Goal: Task Accomplishment & Management: Manage account settings

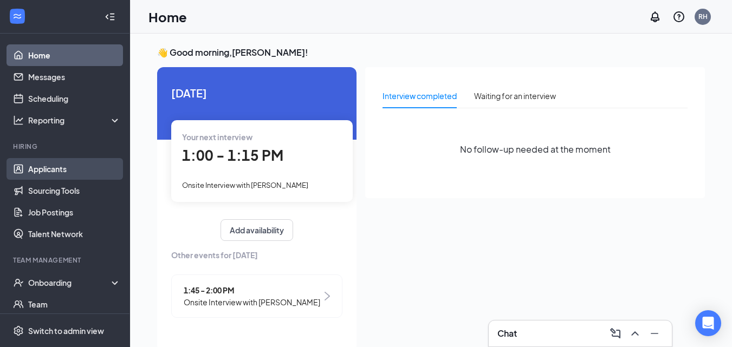
click at [56, 171] on link "Applicants" at bounding box center [74, 169] width 93 height 22
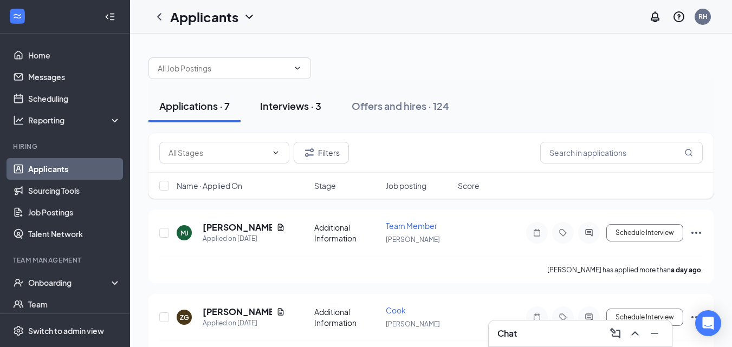
click at [306, 106] on div "Interviews · 3" at bounding box center [290, 106] width 61 height 14
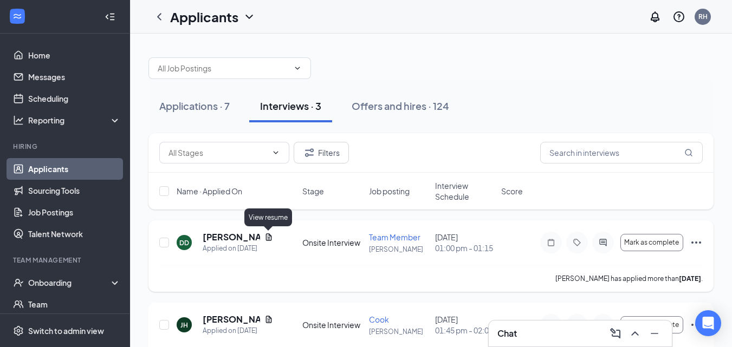
click at [270, 238] on icon "Document" at bounding box center [269, 236] width 6 height 7
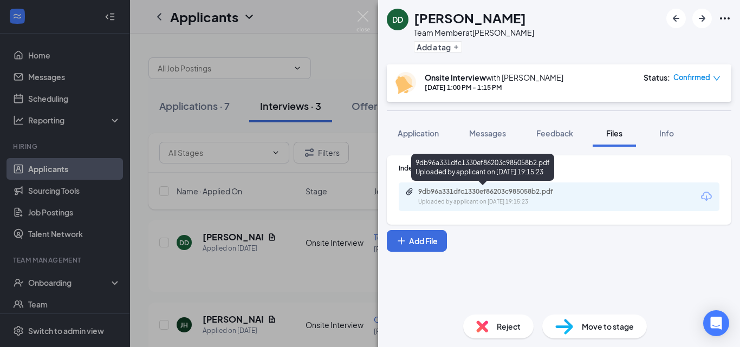
click at [460, 194] on div "9db96a331dfc1330ef86203c985058b2.pdf" at bounding box center [494, 191] width 152 height 9
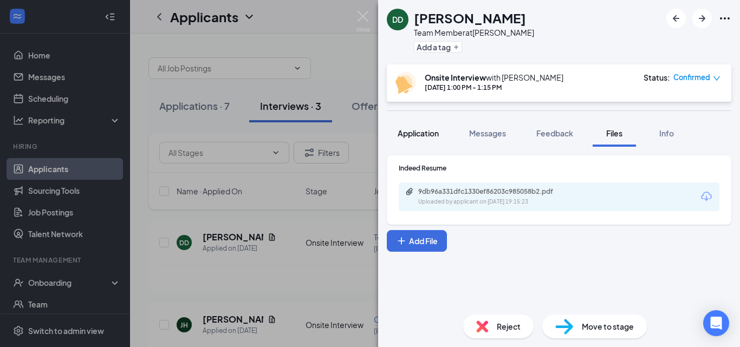
click at [410, 133] on span "Application" at bounding box center [418, 133] width 41 height 10
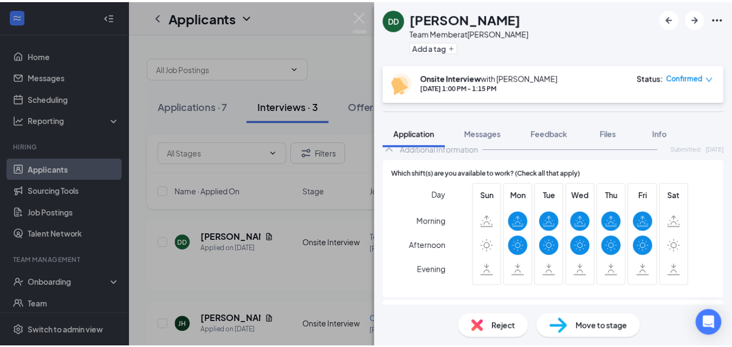
scroll to position [325, 0]
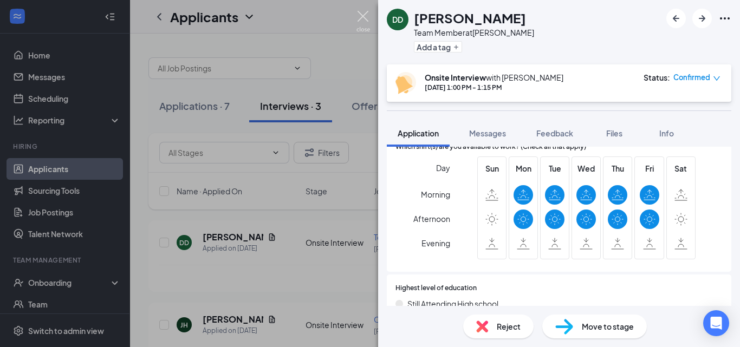
click at [362, 14] on img at bounding box center [363, 21] width 14 height 21
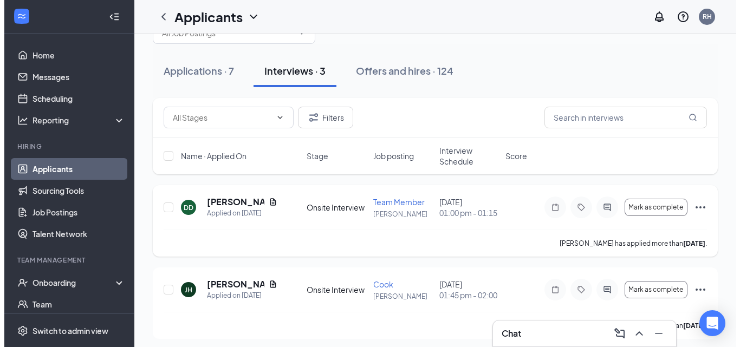
scroll to position [54, 0]
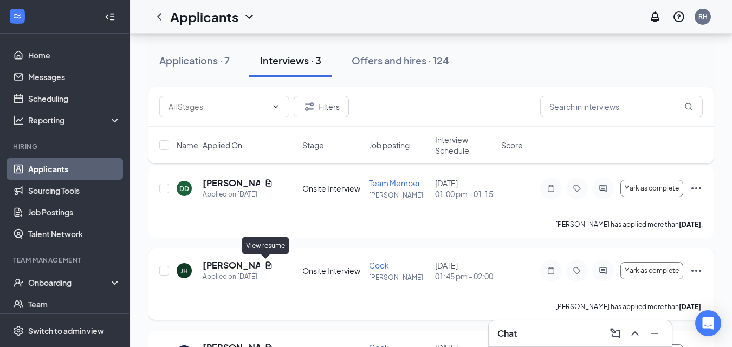
click at [268, 265] on icon "Document" at bounding box center [268, 265] width 9 height 9
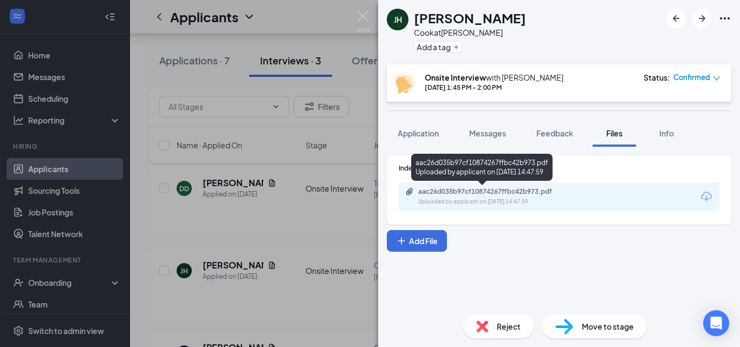
click at [481, 198] on div "Uploaded by applicant on [DATE] 14:47:59" at bounding box center [499, 202] width 162 height 9
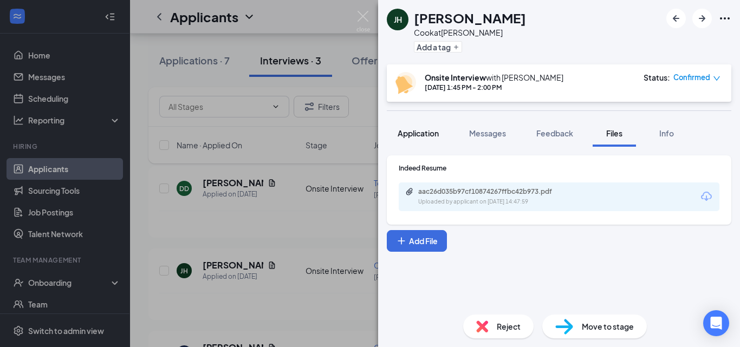
click at [421, 133] on span "Application" at bounding box center [418, 133] width 41 height 10
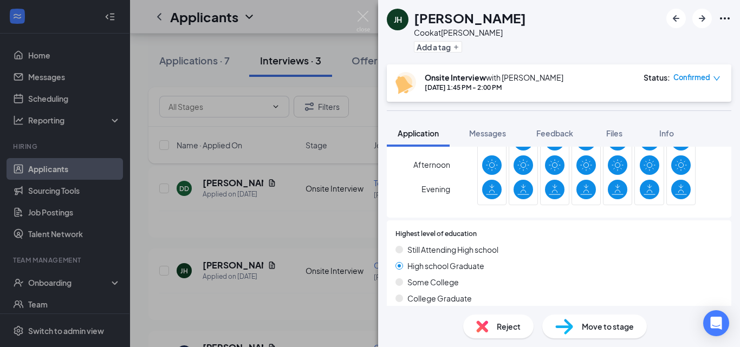
scroll to position [325, 0]
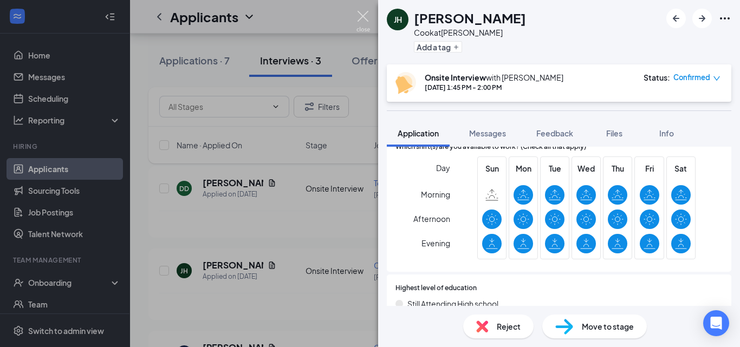
click at [364, 15] on img at bounding box center [363, 21] width 14 height 21
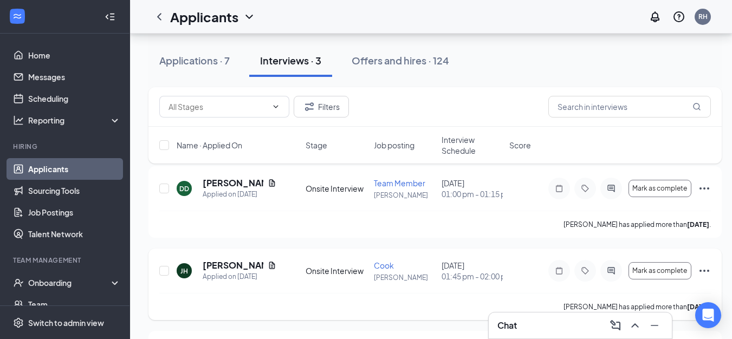
click at [259, 264] on div "[PERSON_NAME]" at bounding box center [240, 265] width 74 height 12
click at [227, 266] on h5 "[PERSON_NAME]" at bounding box center [233, 265] width 61 height 12
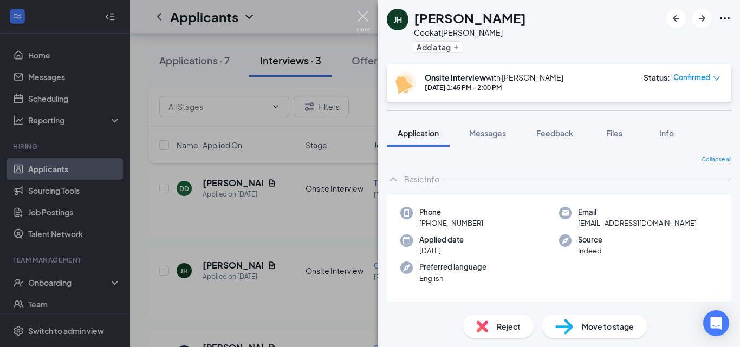
click at [360, 15] on img at bounding box center [363, 21] width 14 height 21
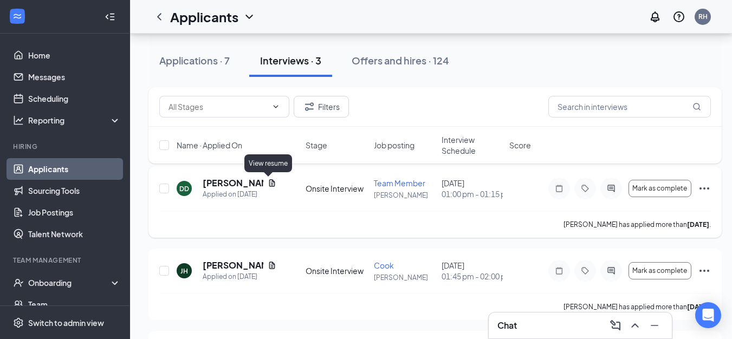
click at [268, 181] on icon "Document" at bounding box center [272, 183] width 9 height 9
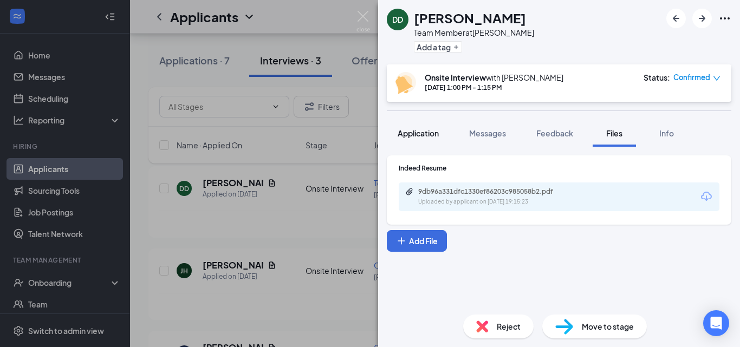
click at [407, 136] on span "Application" at bounding box center [418, 133] width 41 height 10
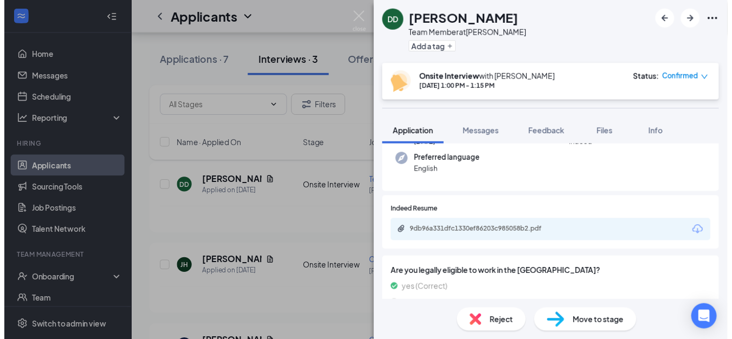
scroll to position [102, 0]
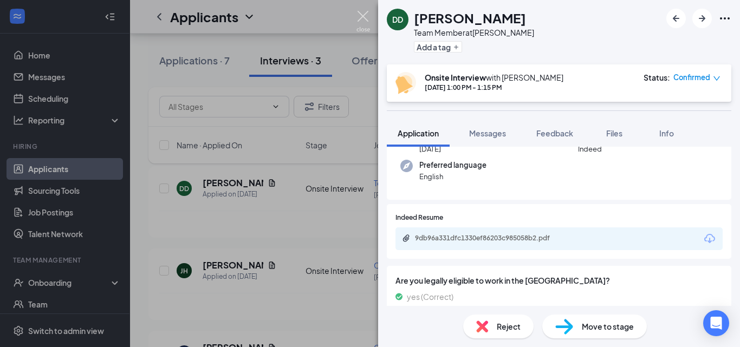
click at [364, 17] on img at bounding box center [363, 21] width 14 height 21
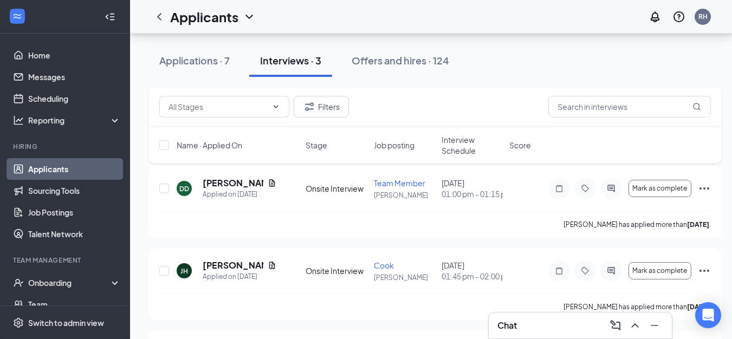
click at [492, 61] on div "Applications · 7 Interviews · 3 Offers and hires · 124" at bounding box center [434, 60] width 573 height 32
